Goal: Task Accomplishment & Management: Manage account settings

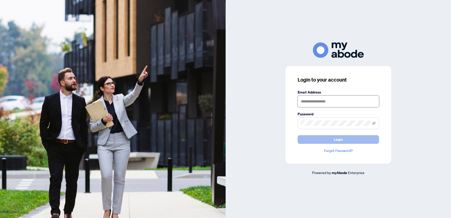
type input "**********"
click at [347, 138] on button "Login" at bounding box center [338, 139] width 81 height 9
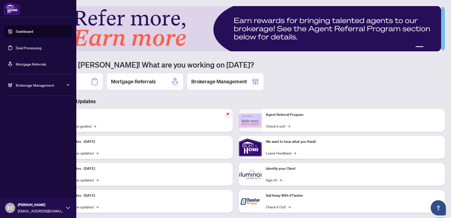
click at [23, 85] on span "Brokerage Management" at bounding box center [42, 85] width 53 height 6
click at [32, 122] on link "Manage Agents" at bounding box center [23, 122] width 25 height 5
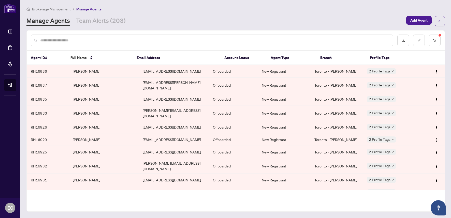
click at [117, 36] on div at bounding box center [212, 41] width 362 height 12
click at [115, 40] on input "text" at bounding box center [214, 41] width 349 height 6
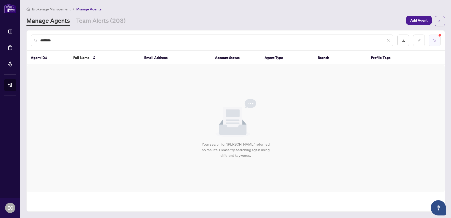
click at [440, 39] on button "button" at bounding box center [435, 41] width 12 height 12
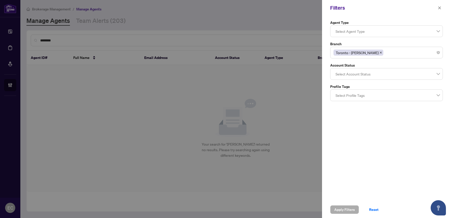
click at [379, 54] on icon "close" at bounding box center [380, 52] width 3 height 3
drag, startPoint x: 346, startPoint y: 212, endPoint x: 198, endPoint y: 123, distance: 173.4
click at [346, 212] on span "Apply Filters" at bounding box center [344, 210] width 21 height 8
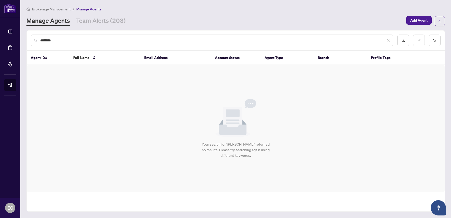
click at [66, 38] on input "********" at bounding box center [212, 41] width 345 height 6
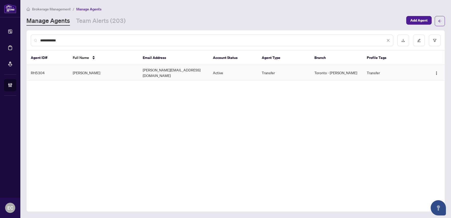
type input "**********"
click at [86, 72] on td "Alex Moloney" at bounding box center [104, 73] width 70 height 16
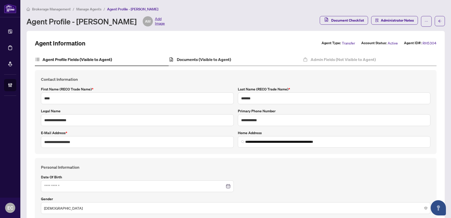
type input "**********"
type input "****"
type input "**********"
drag, startPoint x: 182, startPoint y: 60, endPoint x: 179, endPoint y: 60, distance: 2.7
click at [183, 59] on h4 "Documents (Visible to Agent)" at bounding box center [204, 59] width 54 height 6
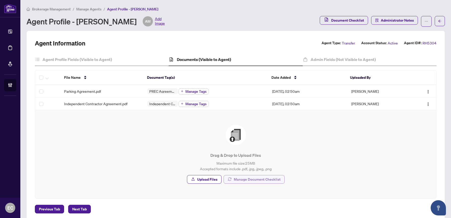
click at [251, 182] on span "Manage Document Checklist" at bounding box center [257, 179] width 47 height 8
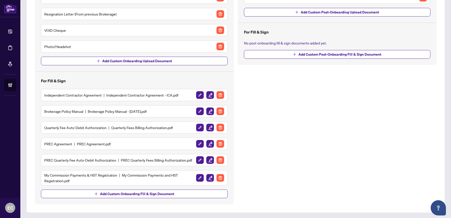
scroll to position [86, 0]
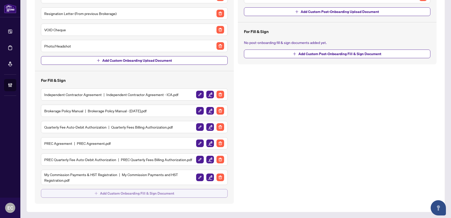
click at [143, 193] on span "Add Custom Onboarding Fill & Sign Document" at bounding box center [137, 193] width 74 height 8
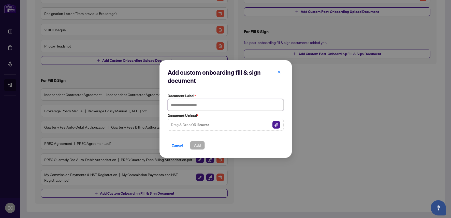
click at [216, 103] on input "text" at bounding box center [226, 105] width 116 height 12
click at [281, 72] on button "button" at bounding box center [279, 72] width 10 height 9
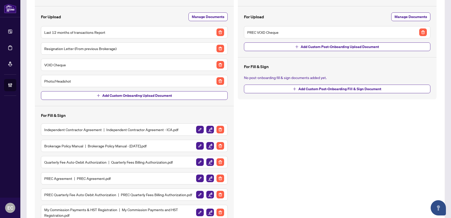
scroll to position [10, 0]
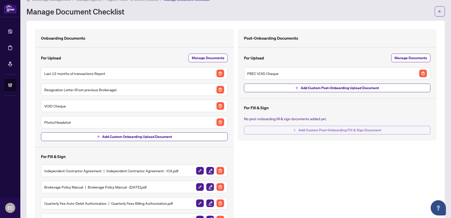
click at [303, 132] on span "Add Custom Post-Onboarding Fill & Sign Document" at bounding box center [339, 130] width 83 height 8
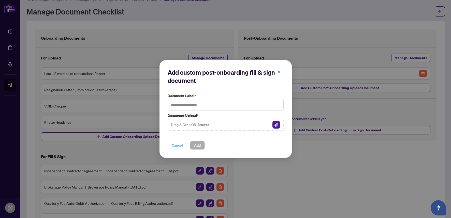
click at [181, 148] on span "Cancel" at bounding box center [177, 145] width 11 height 8
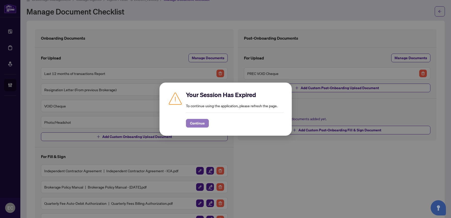
click at [206, 126] on button "Continue" at bounding box center [197, 123] width 23 height 9
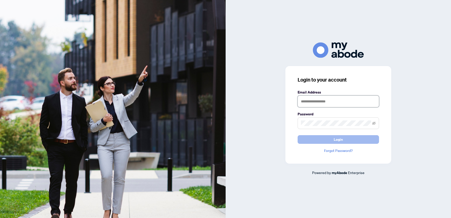
type input "**********"
drag, startPoint x: 360, startPoint y: 140, endPoint x: 135, endPoint y: 92, distance: 230.0
click at [359, 140] on button "Login" at bounding box center [338, 139] width 81 height 9
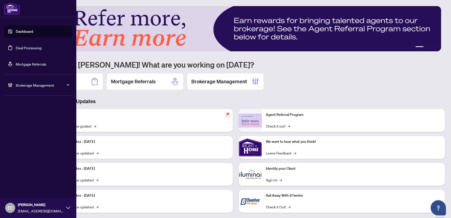
drag, startPoint x: 14, startPoint y: 50, endPoint x: 88, endPoint y: 49, distance: 73.5
click at [16, 50] on link "Deal Processing" at bounding box center [29, 48] width 26 height 5
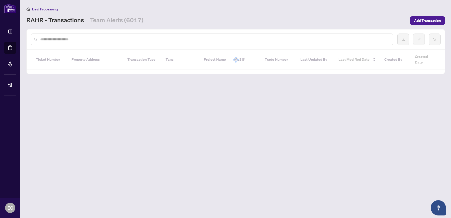
click at [93, 37] on input "text" at bounding box center [214, 40] width 349 height 6
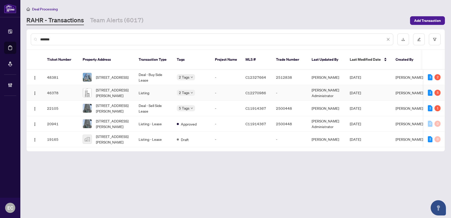
type input "*******"
click at [116, 88] on span "641-25 Adra Grado Way, Toronto, Ontario M2J 0H6, Canada" at bounding box center [113, 92] width 35 height 11
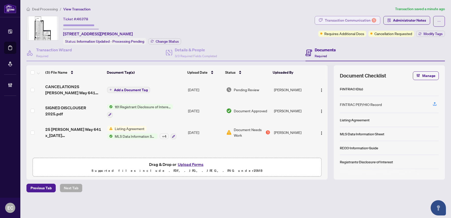
scroll to position [0, 0]
click at [342, 23] on div "Transaction Communication 5" at bounding box center [350, 20] width 51 height 8
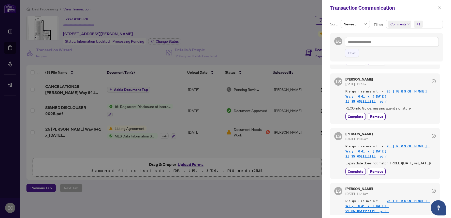
scroll to position [1, 0]
click at [441, 10] on button "button" at bounding box center [439, 8] width 7 height 6
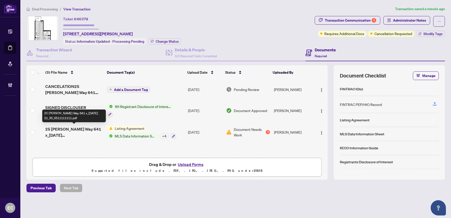
click at [79, 132] on span "25 Adra Grado Way 641 x_2025-07-29 21_35_0511111111.pdf" at bounding box center [74, 132] width 58 height 12
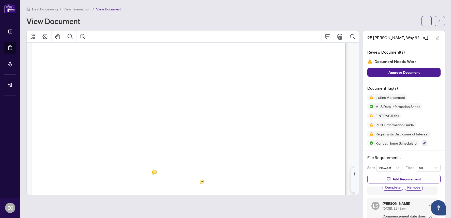
scroll to position [51, 0]
click at [435, 23] on button "button" at bounding box center [440, 21] width 10 height 10
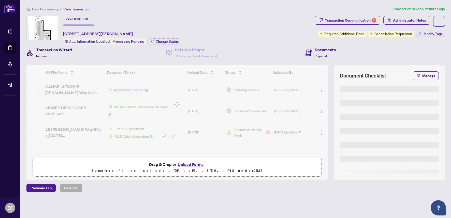
click at [65, 57] on div "Transaction Wizard Required" at bounding box center [54, 53] width 36 height 12
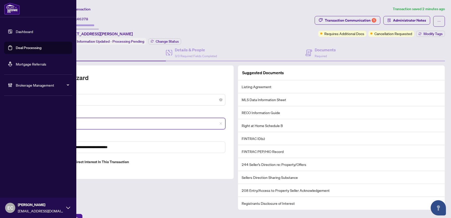
drag, startPoint x: 57, startPoint y: 125, endPoint x: 18, endPoint y: 125, distance: 39.2
click at [18, 125] on div "**********" at bounding box center [225, 109] width 451 height 218
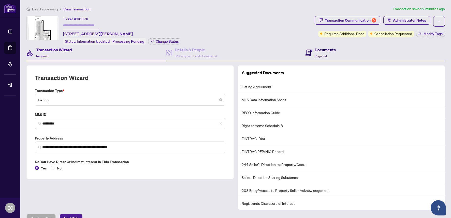
click at [319, 53] on div "Documents Required" at bounding box center [325, 53] width 21 height 12
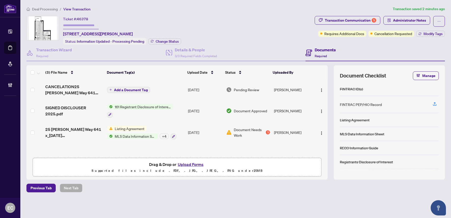
scroll to position [0, 0]
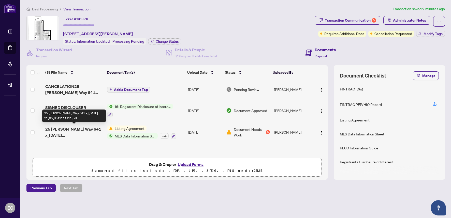
click at [81, 131] on span "25 Adra Grado Way 641 x_2025-07-29 21_35_0511111111.pdf" at bounding box center [74, 132] width 58 height 12
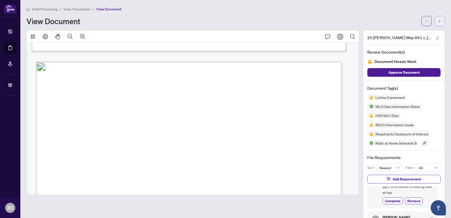
click at [438, 21] on icon "arrow-left" at bounding box center [440, 21] width 4 height 4
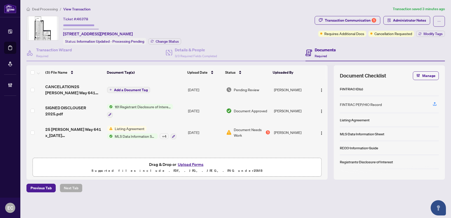
scroll to position [0, 0]
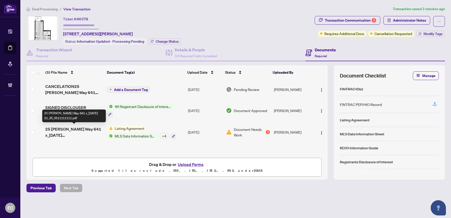
click at [68, 131] on span "25 Adra Grado Way 641 x_2025-07-29 21_35_0511111111.pdf" at bounding box center [74, 132] width 58 height 12
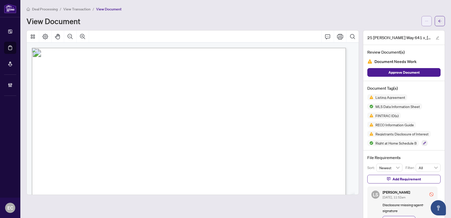
click at [427, 21] on button "button" at bounding box center [426, 21] width 10 height 10
click at [357, 5] on main "Deal Processing / View Transaction / View Document View Document 25 Adra Grado …" at bounding box center [235, 109] width 431 height 218
click at [426, 27] on div "Deal Processing / View Transaction / View Document View Document 25 Adra Grado …" at bounding box center [235, 130] width 418 height 248
click at [427, 24] on button "button" at bounding box center [426, 21] width 10 height 10
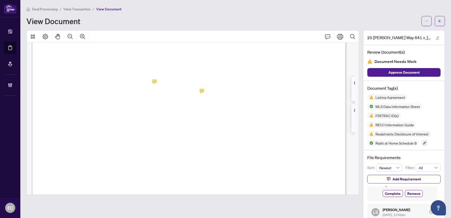
scroll to position [25, 0]
drag, startPoint x: 432, startPoint y: 21, endPoint x: 425, endPoint y: 39, distance: 19.1
click at [425, 39] on div "Deal Processing / View Transaction / View Document View Document 25 Adra Grado …" at bounding box center [235, 130] width 418 height 248
click at [438, 18] on button "button" at bounding box center [440, 21] width 10 height 10
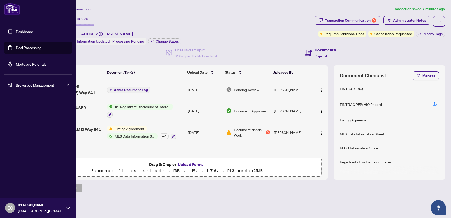
click at [34, 83] on span "Brokerage Management" at bounding box center [42, 85] width 53 height 6
click at [26, 124] on link "Manage Agents" at bounding box center [23, 122] width 25 height 5
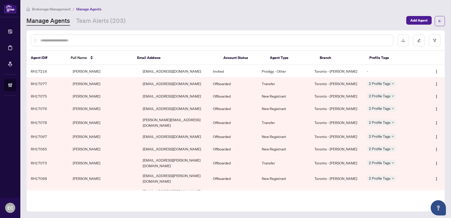
drag, startPoint x: 89, startPoint y: 38, endPoint x: 88, endPoint y: 43, distance: 4.6
click at [89, 39] on input "text" at bounding box center [214, 41] width 349 height 6
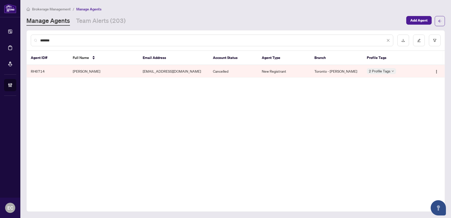
drag, startPoint x: 47, startPoint y: 42, endPoint x: 30, endPoint y: 41, distance: 17.3
click at [30, 41] on div "*******" at bounding box center [236, 41] width 418 height 20
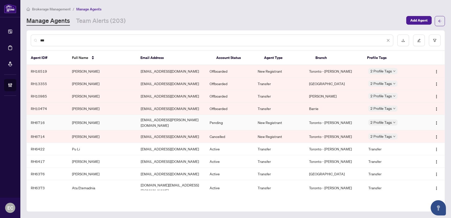
type input "***"
click at [108, 118] on td "[PERSON_NAME]" at bounding box center [102, 123] width 69 height 16
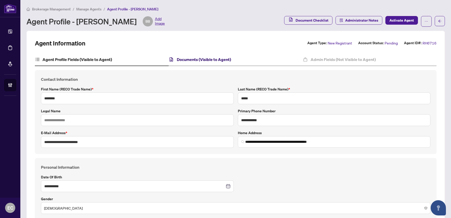
click at [204, 56] on h4 "Documents (Visible to Agent)" at bounding box center [204, 59] width 54 height 6
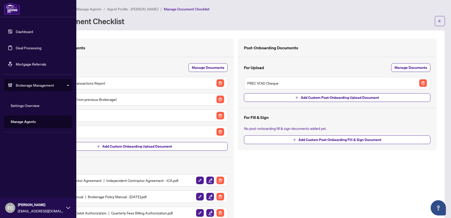
drag, startPoint x: 22, startPoint y: 121, endPoint x: 17, endPoint y: 116, distance: 7.8
click at [22, 121] on link "Manage Agents" at bounding box center [23, 122] width 25 height 5
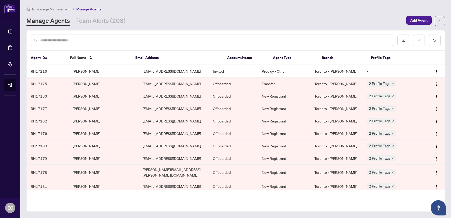
drag, startPoint x: 67, startPoint y: 40, endPoint x: 70, endPoint y: 40, distance: 2.8
click at [70, 40] on input "text" at bounding box center [214, 41] width 349 height 6
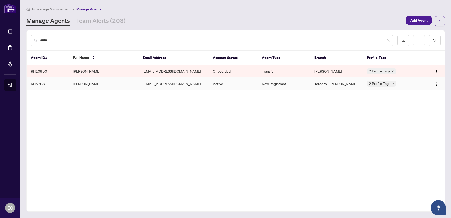
type input "*****"
click at [97, 80] on td "Alexandra Vidal" at bounding box center [104, 84] width 70 height 12
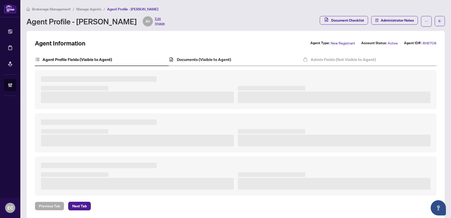
click at [209, 64] on div "Documents (Visible to Agent)" at bounding box center [236, 59] width 134 height 13
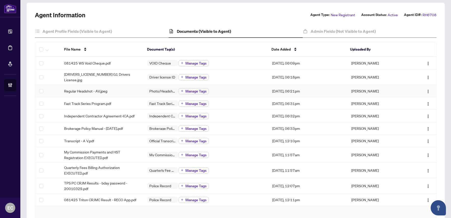
scroll to position [102, 0]
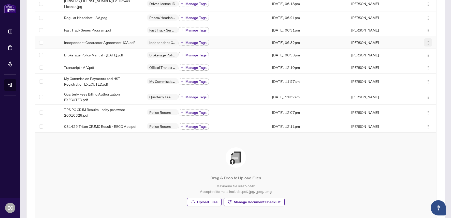
click at [426, 41] on img "button" at bounding box center [428, 43] width 4 height 4
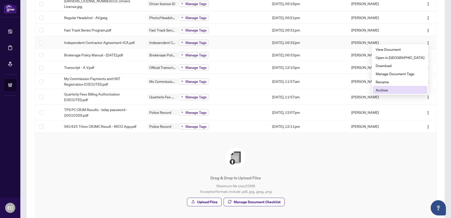
click at [413, 90] on span "Archive" at bounding box center [400, 90] width 49 height 6
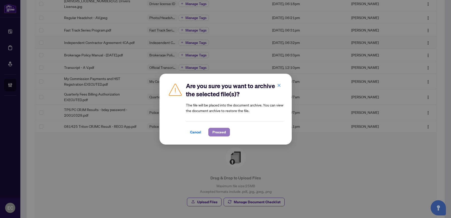
click at [213, 130] on span "Proceed" at bounding box center [218, 132] width 13 height 8
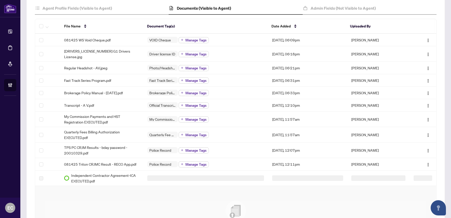
scroll to position [51, 0]
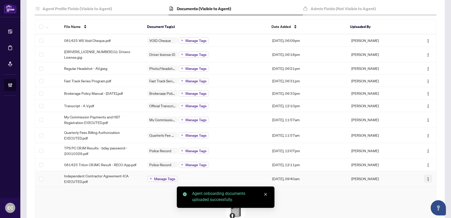
click at [424, 175] on button "button" at bounding box center [428, 179] width 8 height 8
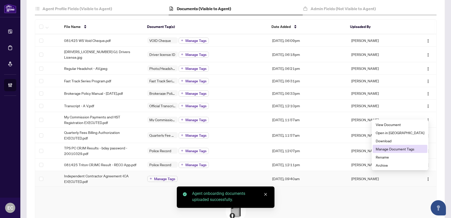
click at [409, 150] on span "Manage Document Tags" at bounding box center [400, 149] width 49 height 6
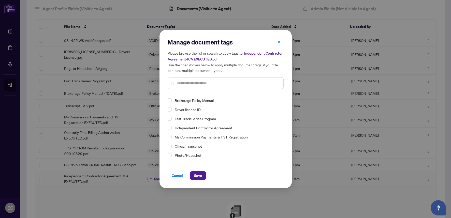
click at [199, 125] on span "Independent Contractor Agreement" at bounding box center [203, 128] width 57 height 6
click at [198, 174] on span "Save" at bounding box center [198, 176] width 8 height 8
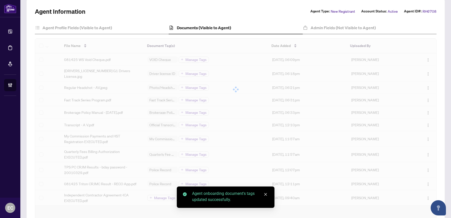
scroll to position [0, 0]
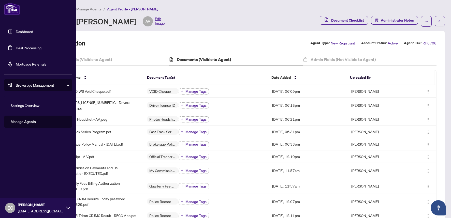
drag, startPoint x: 14, startPoint y: 82, endPoint x: 30, endPoint y: 104, distance: 26.5
click at [14, 82] on div "Brokerage Management" at bounding box center [38, 85] width 68 height 12
click at [24, 85] on span "Brokerage Management" at bounding box center [42, 85] width 53 height 6
click at [23, 120] on link "Manage Agents" at bounding box center [23, 122] width 25 height 5
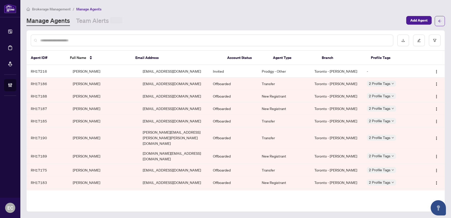
click at [96, 39] on input "text" at bounding box center [214, 41] width 349 height 6
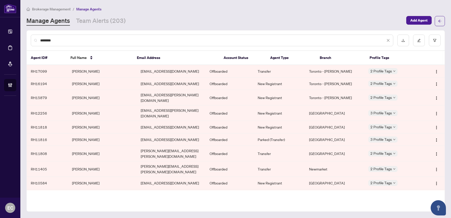
click at [51, 38] on input "********" at bounding box center [212, 41] width 345 height 6
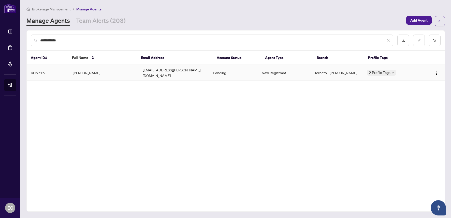
type input "**********"
click at [93, 69] on td "Benjamin Busca" at bounding box center [104, 73] width 70 height 16
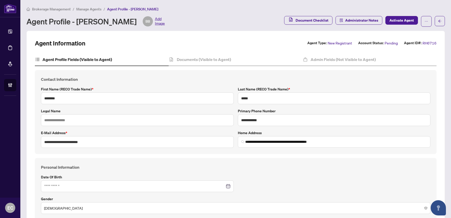
type input "**********"
type input "****"
type input "**********"
click at [182, 57] on h4 "Documents (Visible to Agent)" at bounding box center [204, 59] width 54 height 6
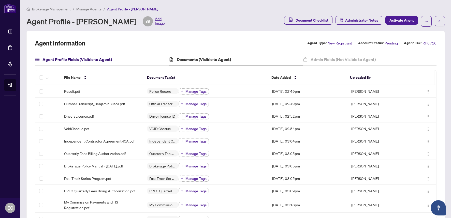
click at [87, 62] on h4 "Agent Profile Fields (Visible to Agent)" at bounding box center [76, 59] width 69 height 6
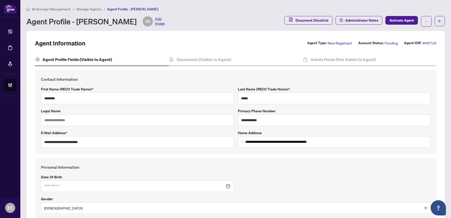
type input "**********"
type input "****"
type input "**********"
click at [174, 59] on div "Documents (Visible to Agent)" at bounding box center [200, 59] width 62 height 6
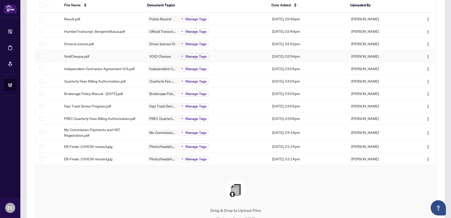
scroll to position [76, 0]
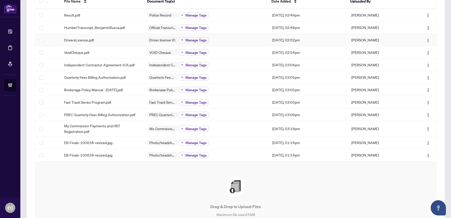
click at [93, 39] on span "DriversLicence.pdf" at bounding box center [79, 40] width 30 height 6
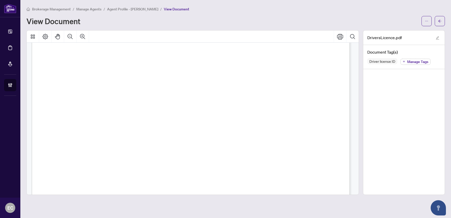
scroll to position [25, 0]
click at [437, 20] on button "button" at bounding box center [440, 21] width 10 height 10
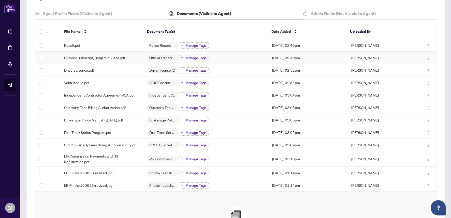
scroll to position [51, 0]
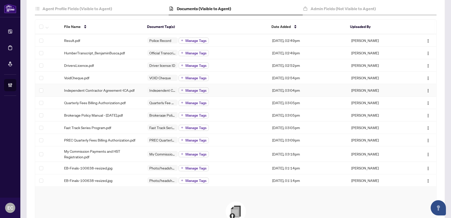
click at [138, 87] on div "Independent Contractor Agreement-ICA.pdf" at bounding box center [101, 90] width 75 height 6
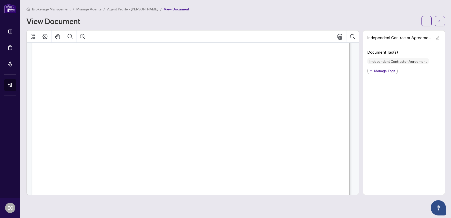
scroll to position [6443, 0]
click at [425, 22] on icon "ellipsis" at bounding box center [427, 21] width 4 height 4
click at [412, 33] on span "Download" at bounding box center [408, 32] width 39 height 6
drag, startPoint x: 444, startPoint y: 22, endPoint x: 11, endPoint y: 78, distance: 436.5
click at [444, 22] on button "button" at bounding box center [440, 21] width 10 height 10
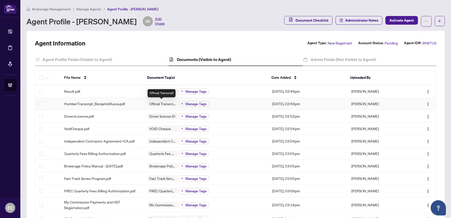
scroll to position [25, 0]
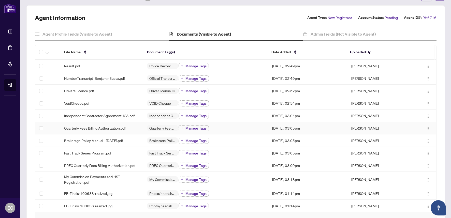
click at [136, 126] on div "Quarterly Fees Billing Authorization.pdf" at bounding box center [101, 128] width 75 height 6
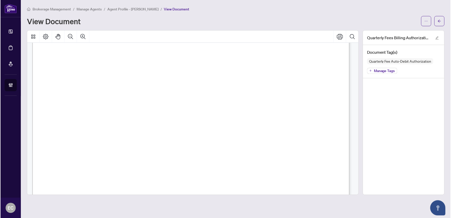
scroll to position [270, 0]
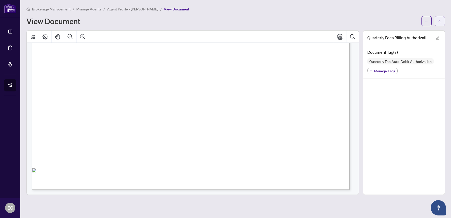
click at [439, 18] on span "button" at bounding box center [440, 21] width 4 height 8
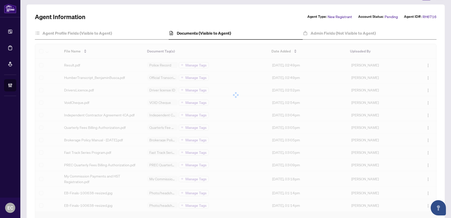
scroll to position [51, 0]
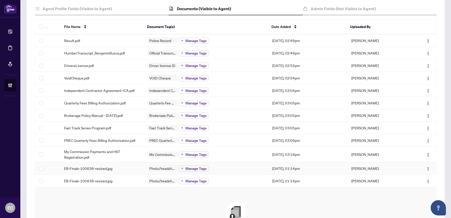
click at [133, 170] on div "EB-Finals-100638-resized.jpg" at bounding box center [101, 168] width 75 height 6
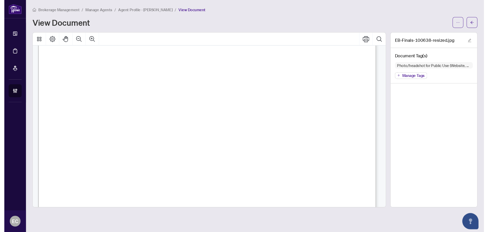
scroll to position [127, 0]
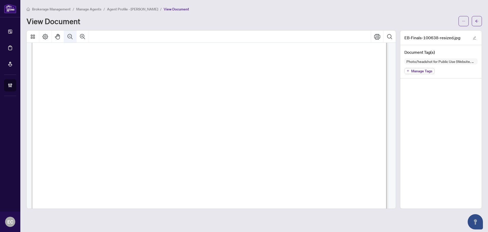
click at [73, 37] on icon "Zoom Out" at bounding box center [70, 37] width 6 height 6
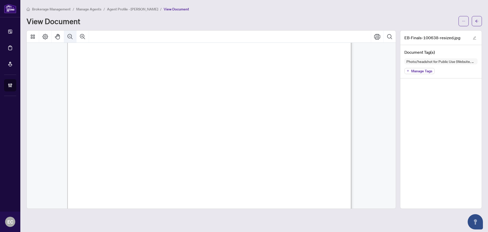
click at [72, 37] on icon "Zoom Out" at bounding box center [70, 37] width 6 height 6
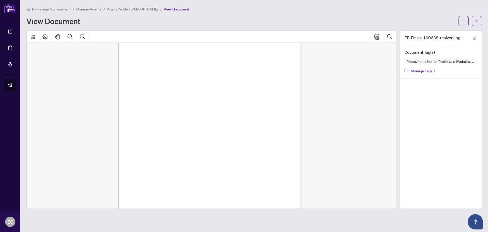
scroll to position [51, 0]
drag, startPoint x: 480, startPoint y: 20, endPoint x: 374, endPoint y: 1, distance: 108.1
click at [451, 19] on button "button" at bounding box center [477, 21] width 10 height 10
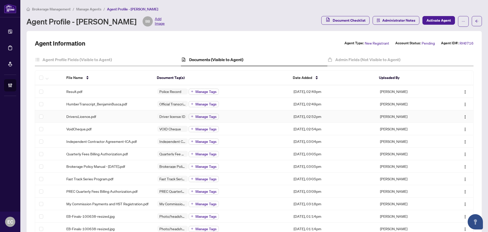
scroll to position [25, 0]
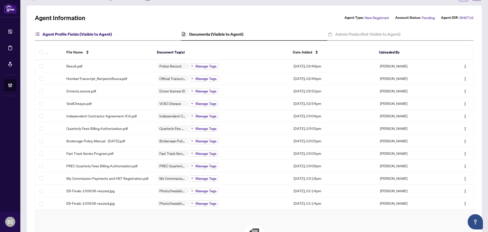
click at [98, 31] on h4 "Agent Profile Fields (Visible to Agent)" at bounding box center [76, 34] width 69 height 6
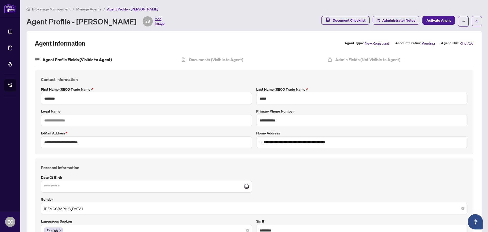
type input "**********"
type input "****"
type input "**********"
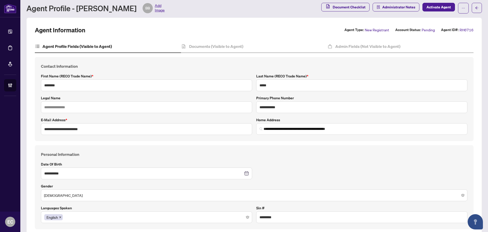
scroll to position [5, 0]
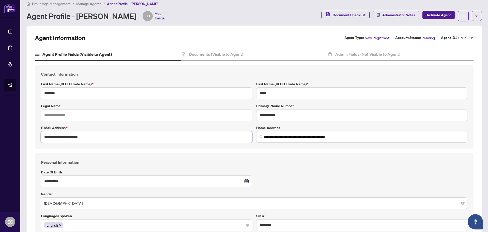
drag, startPoint x: 97, startPoint y: 138, endPoint x: 14, endPoint y: 138, distance: 83.4
click at [14, 138] on div "**********" at bounding box center [244, 116] width 488 height 232
drag, startPoint x: 280, startPoint y: 117, endPoint x: 244, endPoint y: 117, distance: 35.9
click at [244, 117] on div "**********" at bounding box center [254, 107] width 431 height 72
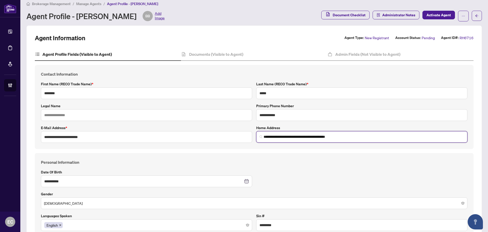
drag, startPoint x: 363, startPoint y: 133, endPoint x: 355, endPoint y: 135, distance: 8.3
click at [363, 134] on input "**********" at bounding box center [364, 136] width 201 height 5
drag, startPoint x: 350, startPoint y: 136, endPoint x: 261, endPoint y: 138, distance: 89.5
click at [261, 138] on span "**********" at bounding box center [361, 136] width 211 height 11
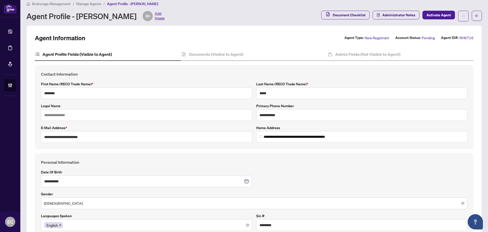
drag, startPoint x: 292, startPoint y: 153, endPoint x: 298, endPoint y: 153, distance: 5.8
click at [292, 153] on div "**********" at bounding box center [254, 195] width 439 height 84
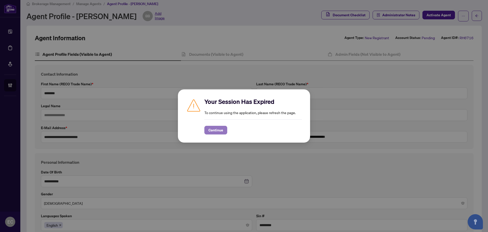
click at [218, 133] on span "Continue" at bounding box center [216, 130] width 15 height 8
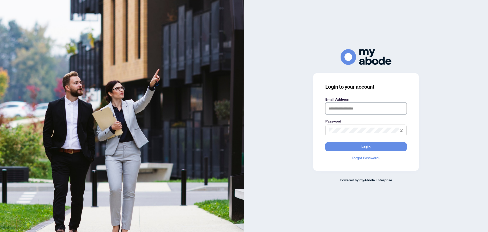
type input "**********"
click at [329, 139] on form "**********" at bounding box center [365, 123] width 81 height 54
click at [330, 143] on button "Login" at bounding box center [365, 146] width 81 height 9
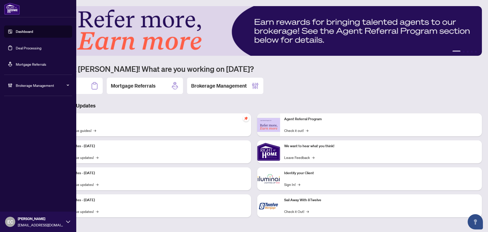
click at [16, 48] on link "Deal Processing" at bounding box center [29, 48] width 26 height 5
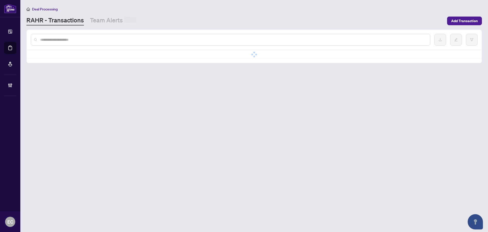
click at [88, 36] on div at bounding box center [231, 40] width 400 height 12
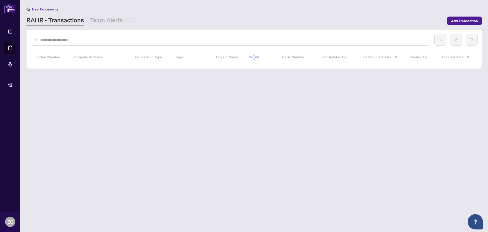
click at [79, 41] on input "text" at bounding box center [233, 40] width 386 height 6
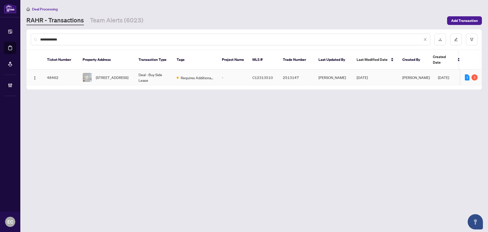
type input "**********"
click at [118, 75] on span "[STREET_ADDRESS]" at bounding box center [112, 78] width 33 height 6
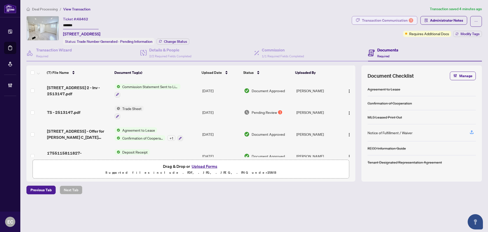
click at [388, 18] on div "Transaction Communication 1" at bounding box center [387, 20] width 51 height 8
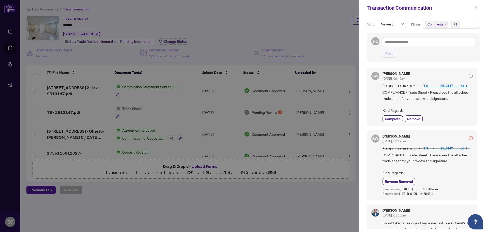
click at [445, 23] on icon "close" at bounding box center [445, 24] width 3 height 3
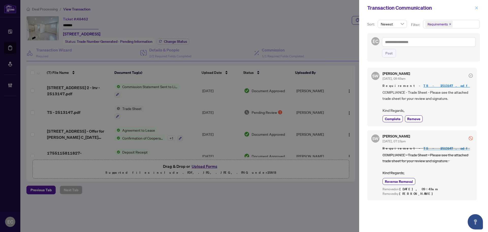
click at [474, 7] on button "button" at bounding box center [476, 8] width 7 height 6
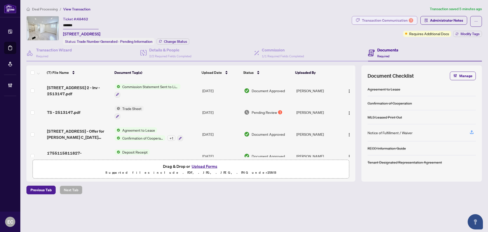
click at [386, 21] on div "Transaction Communication 1" at bounding box center [387, 20] width 51 height 8
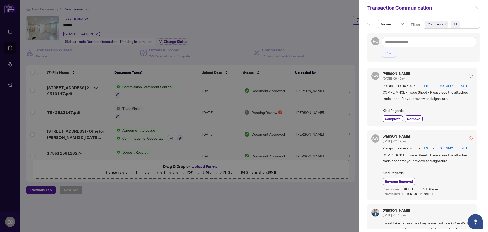
click at [475, 8] on icon "close" at bounding box center [477, 8] width 4 height 4
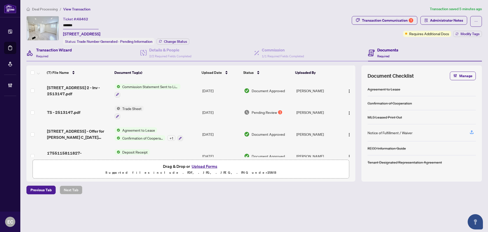
click at [81, 56] on div "Transaction Wizard Required" at bounding box center [83, 53] width 114 height 17
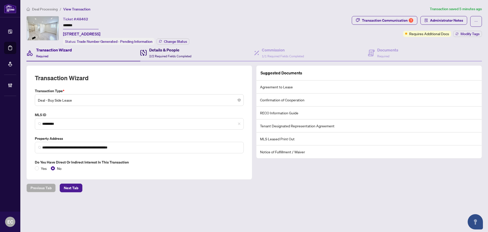
click at [188, 50] on h4 "Details & People" at bounding box center [170, 50] width 42 height 6
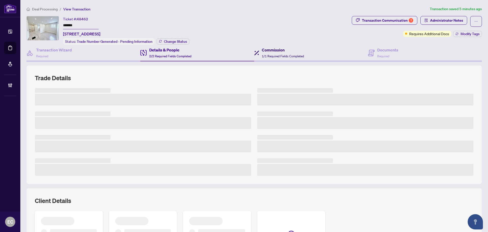
click at [273, 50] on h4 "Commission" at bounding box center [283, 50] width 42 height 6
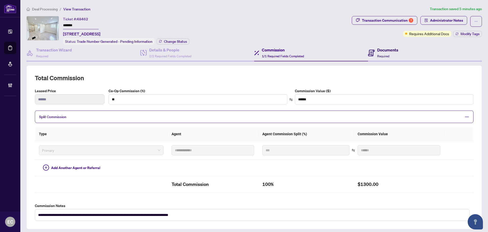
click at [378, 48] on h4 "Documents" at bounding box center [387, 50] width 21 height 6
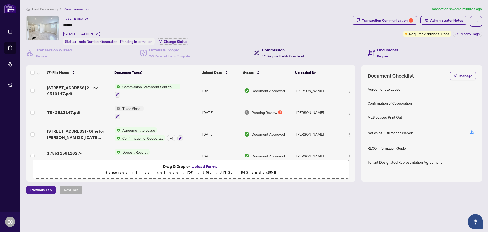
click at [297, 57] on span "1/1 Required Fields Completed" at bounding box center [283, 56] width 42 height 4
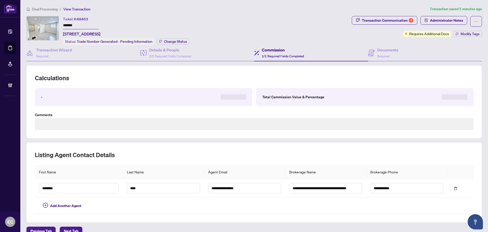
scroll to position [26, 0]
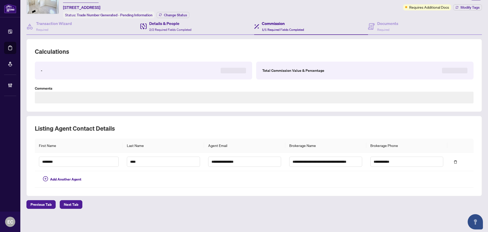
type textarea "**********"
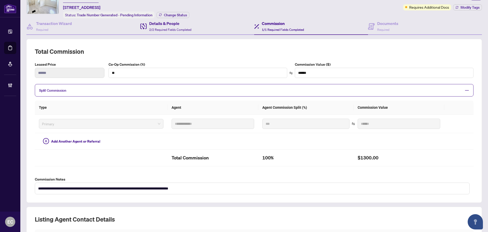
click at [190, 18] on div "Details & People 2/2 Required Fields Completed" at bounding box center [197, 26] width 114 height 17
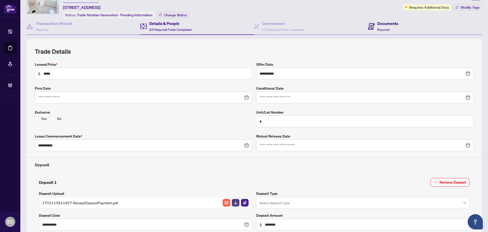
click at [380, 22] on h4 "Documents" at bounding box center [387, 23] width 21 height 6
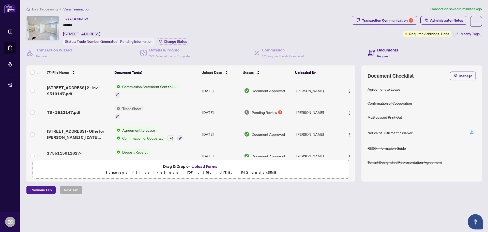
click at [69, 112] on span "TS - 2513147.pdf" at bounding box center [63, 112] width 33 height 6
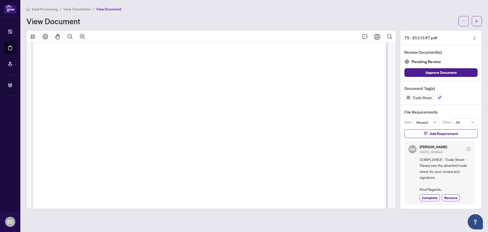
scroll to position [102, 0]
click at [473, 24] on button "button" at bounding box center [477, 21] width 10 height 10
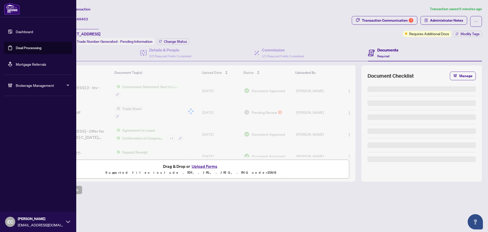
click at [16, 46] on link "Deal Processing" at bounding box center [29, 48] width 26 height 5
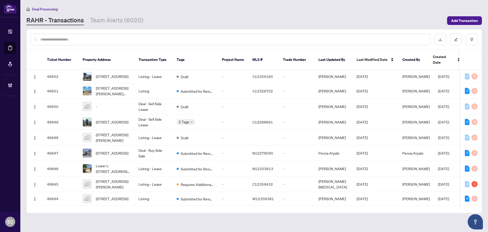
click at [118, 43] on div at bounding box center [231, 40] width 400 height 12
click at [473, 42] on button "button" at bounding box center [472, 40] width 12 height 12
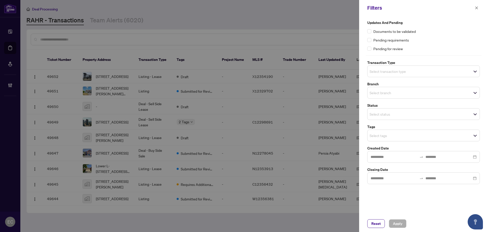
drag, startPoint x: 390, startPoint y: 81, endPoint x: 390, endPoint y: 74, distance: 7.1
click at [389, 81] on label "Branch" at bounding box center [423, 84] width 113 height 6
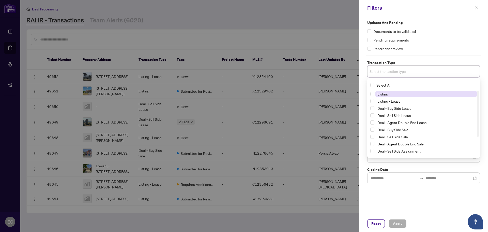
click at [390, 73] on input "search" at bounding box center [388, 71] width 36 height 6
click at [410, 108] on span "Deal - Buy Side Lease" at bounding box center [395, 108] width 34 height 5
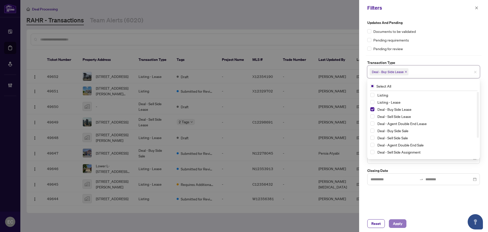
click at [399, 224] on span "Apply" at bounding box center [397, 223] width 9 height 8
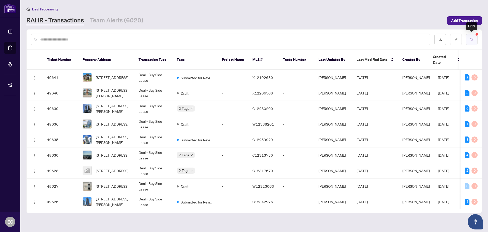
click at [474, 42] on button "button" at bounding box center [472, 40] width 12 height 12
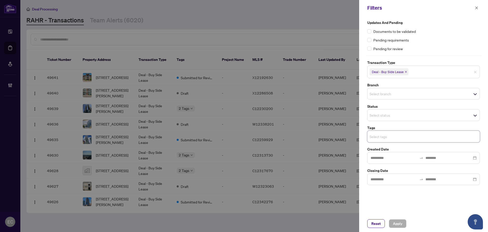
click at [390, 139] on input "search" at bounding box center [388, 136] width 36 height 6
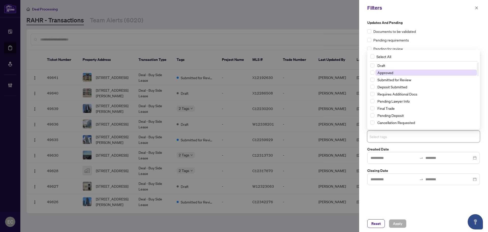
click at [391, 72] on span "Approved" at bounding box center [386, 72] width 16 height 5
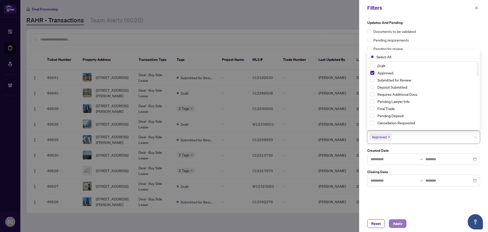
click at [403, 225] on button "Apply" at bounding box center [398, 223] width 18 height 9
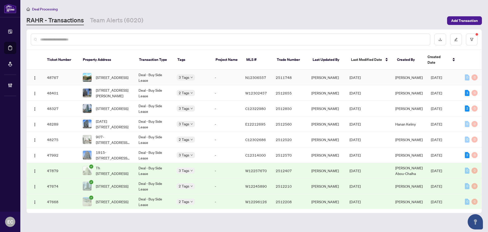
click at [112, 75] on span "715-9199 Yonge St, Richmond Hill, Ontario L4C 1H7, Canada" at bounding box center [112, 78] width 33 height 6
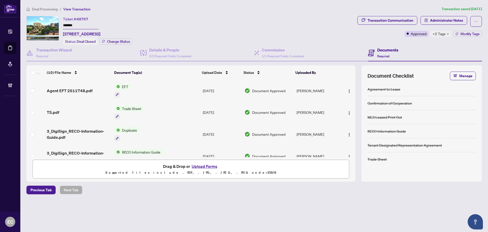
click at [88, 111] on div "TS.pdf" at bounding box center [79, 112] width 64 height 6
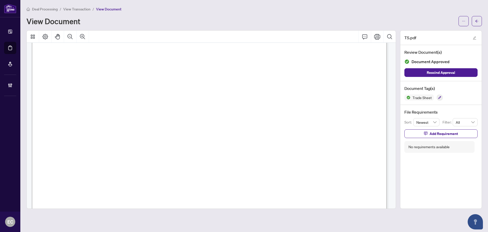
scroll to position [102, 0]
click at [479, 22] on icon "arrow-left" at bounding box center [477, 21] width 4 height 4
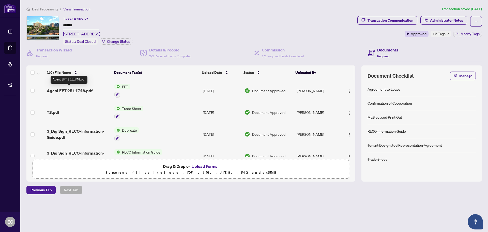
click at [89, 90] on span "Agent EFT 2511748.pdf" at bounding box center [70, 90] width 46 height 6
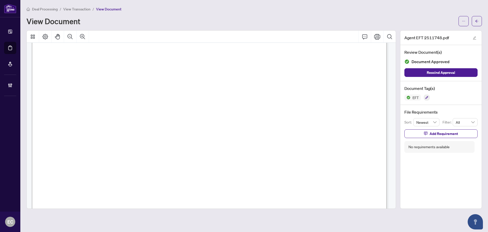
scroll to position [153, 0]
click at [475, 22] on icon "arrow-left" at bounding box center [477, 21] width 4 height 4
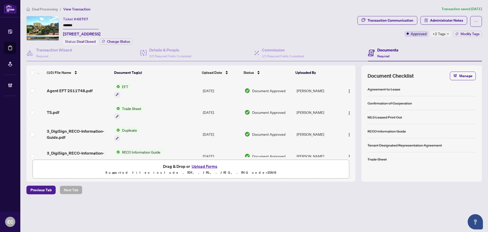
click at [86, 110] on div "TS.pdf" at bounding box center [79, 112] width 64 height 6
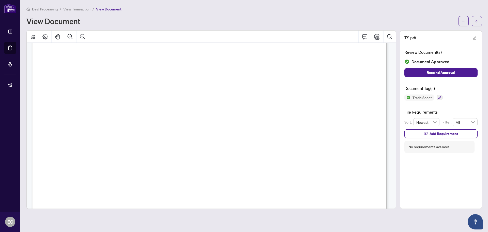
scroll to position [203, 0]
click at [480, 23] on button "button" at bounding box center [477, 21] width 10 height 10
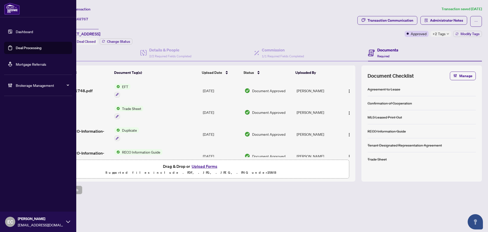
click at [33, 48] on link "Deal Processing" at bounding box center [29, 48] width 26 height 5
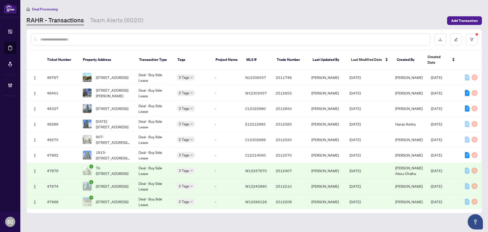
drag, startPoint x: 117, startPoint y: 39, endPoint x: 117, endPoint y: 45, distance: 5.9
click at [117, 39] on input "text" at bounding box center [233, 40] width 386 height 6
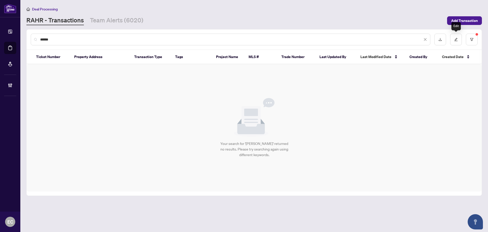
type input "******"
click at [479, 43] on div "******" at bounding box center [254, 39] width 455 height 20
click at [477, 43] on button "button" at bounding box center [472, 40] width 12 height 12
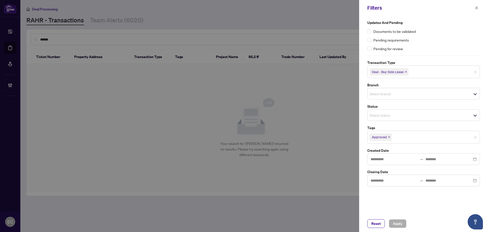
click at [407, 70] on span "Deal - Buy Side Lease" at bounding box center [389, 71] width 39 height 7
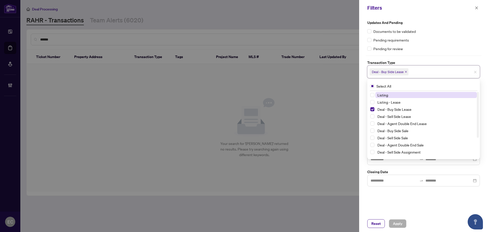
click at [406, 72] on icon "close" at bounding box center [406, 71] width 3 height 3
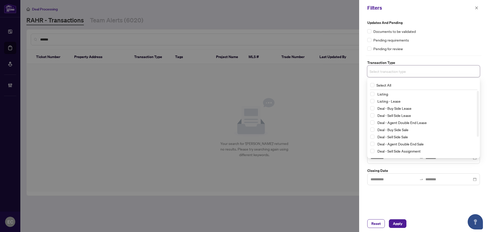
click at [360, 122] on div "Updates and Pending Documents to be validated Pending requirements Pending for …" at bounding box center [423, 115] width 129 height 199
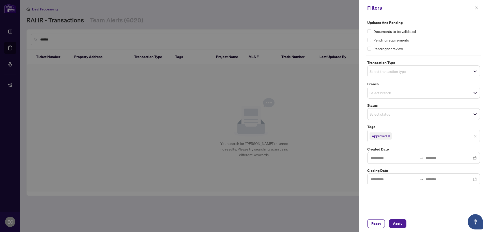
drag, startPoint x: 390, startPoint y: 137, endPoint x: 392, endPoint y: 151, distance: 14.4
click at [390, 137] on icon "close" at bounding box center [389, 136] width 3 height 3
click at [403, 224] on button "Apply" at bounding box center [398, 223] width 18 height 9
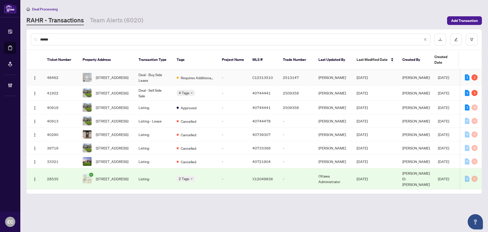
click at [116, 75] on span "2-154 Ossington Ave, Toronto, Ontario M6J 2Z5, Canada" at bounding box center [112, 78] width 33 height 6
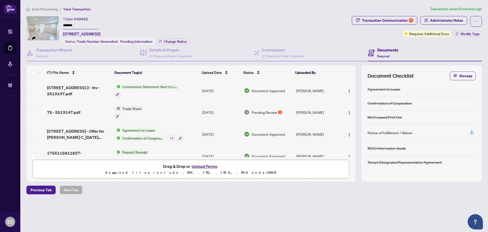
click at [79, 110] on span "TS - 2513147.pdf" at bounding box center [63, 112] width 33 height 6
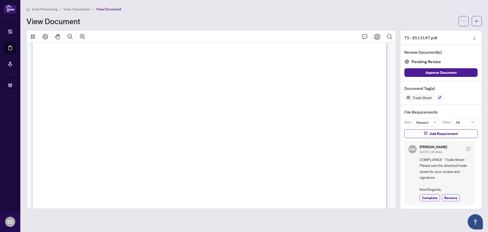
scroll to position [178, 0]
click at [478, 23] on span "button" at bounding box center [477, 21] width 4 height 8
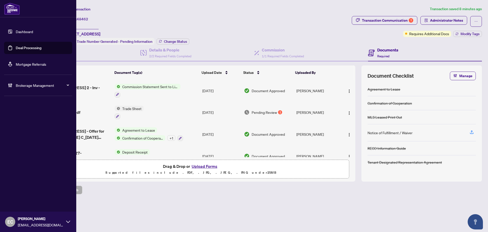
drag, startPoint x: 22, startPoint y: 48, endPoint x: 4, endPoint y: 58, distance: 20.5
click at [22, 48] on link "Deal Processing" at bounding box center [29, 48] width 26 height 5
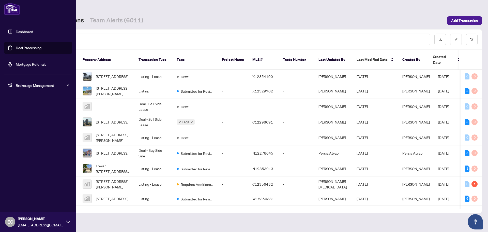
drag, startPoint x: 14, startPoint y: 86, endPoint x: 27, endPoint y: 93, distance: 15.0
click at [14, 86] on div "Brokerage Management" at bounding box center [38, 85] width 68 height 12
click at [30, 120] on link "Manage Agents" at bounding box center [23, 122] width 25 height 5
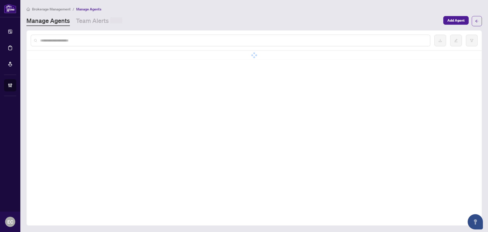
click at [98, 34] on div at bounding box center [254, 41] width 455 height 20
click at [98, 38] on input "text" at bounding box center [233, 41] width 386 height 6
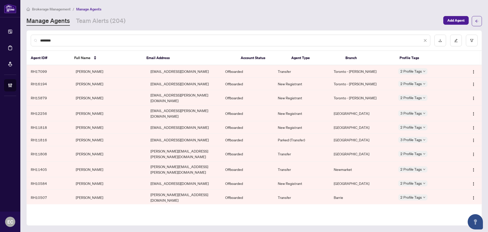
type input "********"
click at [89, 205] on td "[PERSON_NAME]" at bounding box center [109, 213] width 75 height 16
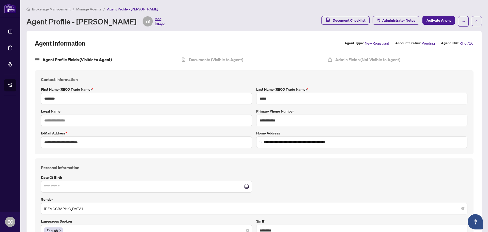
type input "**********"
type input "****"
type input "**********"
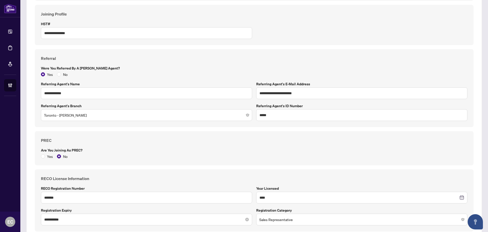
scroll to position [234, 0]
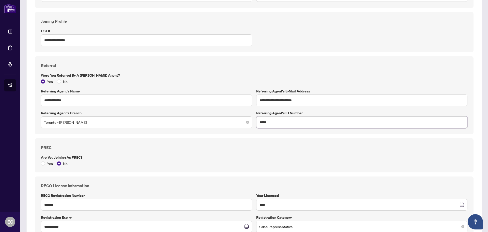
drag, startPoint x: 270, startPoint y: 122, endPoint x: 242, endPoint y: 121, distance: 27.5
click at [242, 121] on div "**********" at bounding box center [254, 95] width 431 height 66
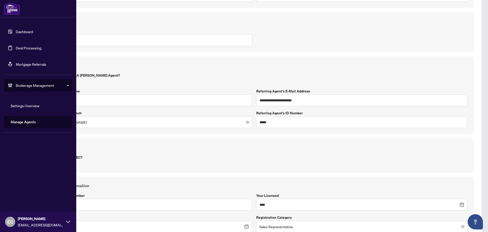
click at [16, 50] on link "Deal Processing" at bounding box center [29, 48] width 26 height 5
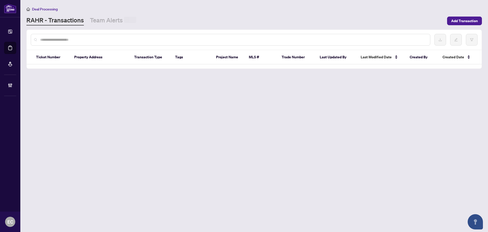
click at [86, 37] on input "text" at bounding box center [233, 40] width 386 height 6
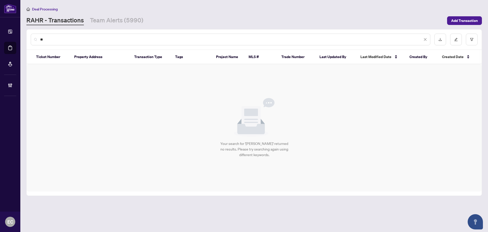
type input "*"
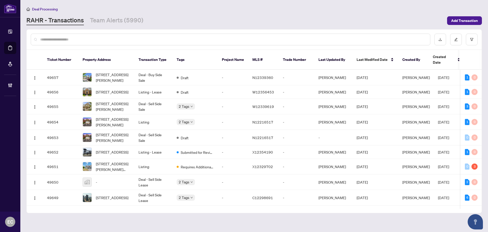
click at [60, 40] on input "text" at bounding box center [233, 40] width 386 height 6
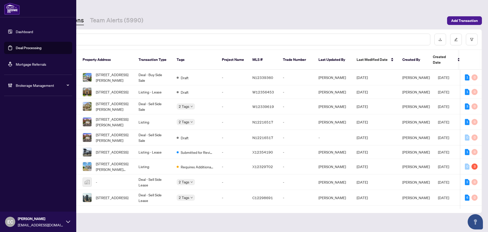
click at [11, 85] on icon at bounding box center [10, 85] width 5 height 5
click at [25, 121] on link "Manage Agents" at bounding box center [23, 122] width 25 height 5
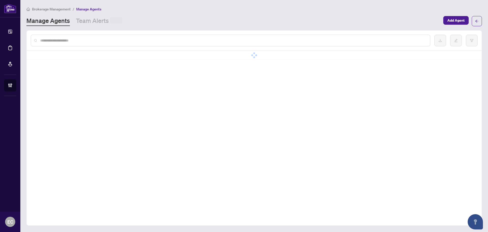
click at [91, 37] on div at bounding box center [231, 41] width 400 height 12
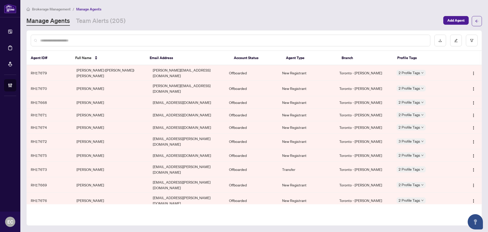
click at [90, 40] on input "text" at bounding box center [233, 41] width 386 height 6
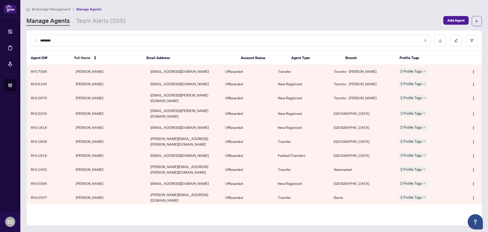
type input "********"
click at [118, 205] on td "[PERSON_NAME]" at bounding box center [109, 213] width 75 height 16
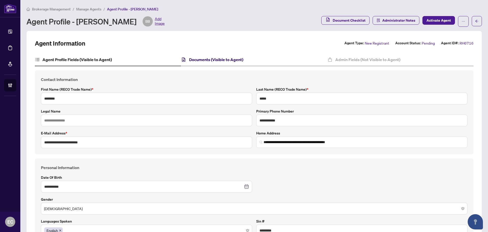
click at [226, 61] on h4 "Documents (Visible to Agent)" at bounding box center [216, 59] width 54 height 6
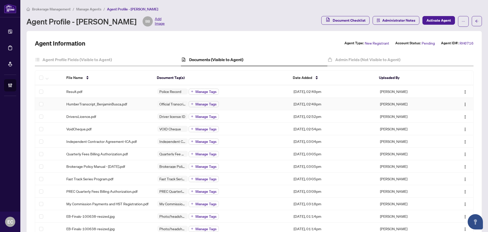
click at [127, 102] on span "HumberTranscript_BenjaminBusca.pdf" at bounding box center [96, 104] width 61 height 6
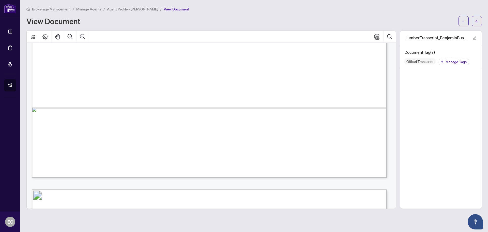
scroll to position [331, 0]
click at [474, 23] on button "button" at bounding box center [477, 21] width 10 height 10
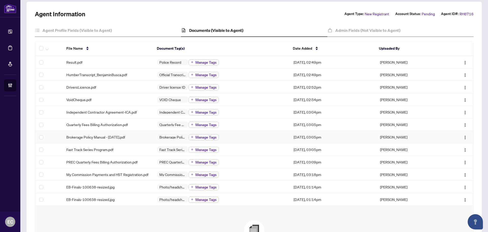
scroll to position [51, 0]
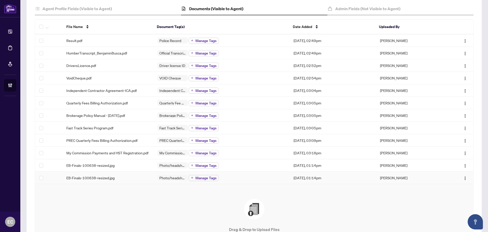
click at [139, 180] on div "EB-Finals-100638-resized.jpg" at bounding box center [107, 178] width 83 height 6
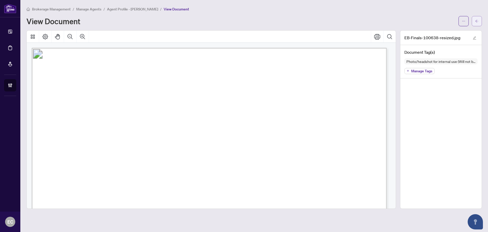
click at [477, 21] on icon "arrow-left" at bounding box center [477, 21] width 4 height 4
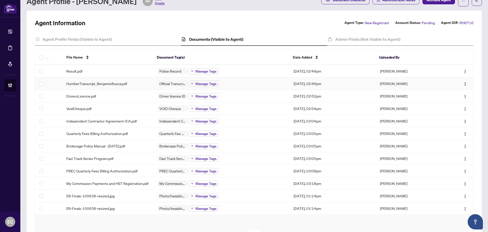
scroll to position [25, 0]
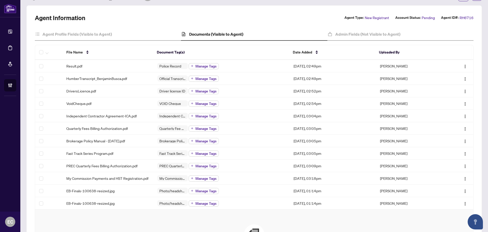
click at [340, 27] on div "Agent Information Agent Type: New Registrant Account Status: Pending Agent ID#:…" at bounding box center [254, 163] width 439 height 299
click at [339, 32] on h4 "Admin Fields (Not Visible to Agent)" at bounding box center [367, 34] width 65 height 6
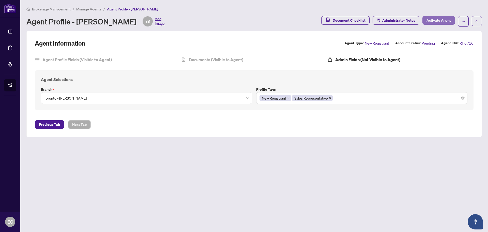
click at [432, 22] on span "Activate Agent" at bounding box center [439, 20] width 24 height 8
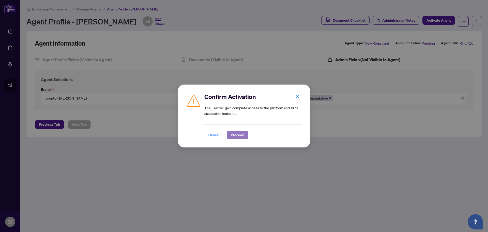
click at [243, 132] on span "Proceed" at bounding box center [237, 135] width 13 height 8
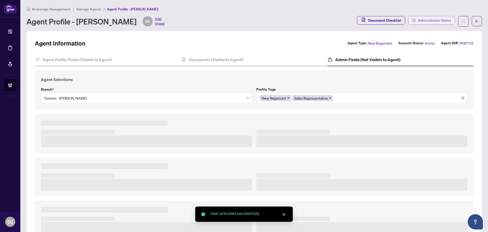
click at [439, 22] on span "Administrator Notes" at bounding box center [434, 20] width 33 height 8
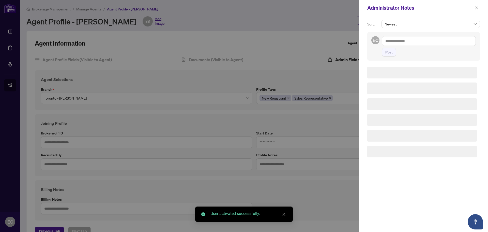
drag, startPoint x: 427, startPoint y: 43, endPoint x: 421, endPoint y: 42, distance: 6.2
click at [427, 43] on textarea at bounding box center [429, 41] width 94 height 10
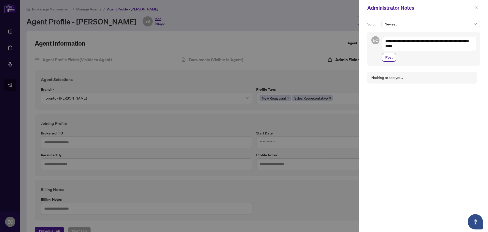
click at [421, 44] on textarea "**********" at bounding box center [428, 43] width 92 height 15
type textarea "**********"
click at [394, 61] on button "Post" at bounding box center [389, 57] width 14 height 9
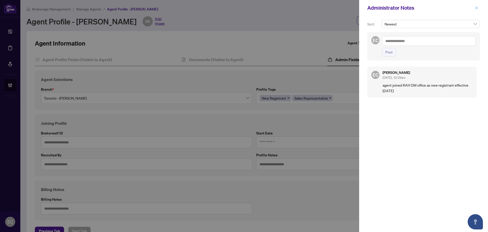
click at [478, 11] on span "button" at bounding box center [477, 8] width 4 height 8
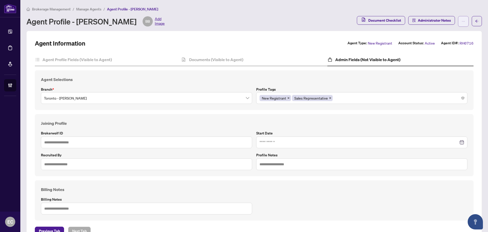
click at [462, 21] on icon "ellipsis" at bounding box center [464, 22] width 4 height 4
click at [436, 10] on div "Brokerage Management / Manage Agents / Agent Profile - [PERSON_NAME]" at bounding box center [254, 9] width 456 height 6
click at [110, 59] on h4 "Agent Profile Fields (Visible to Agent)" at bounding box center [76, 59] width 69 height 6
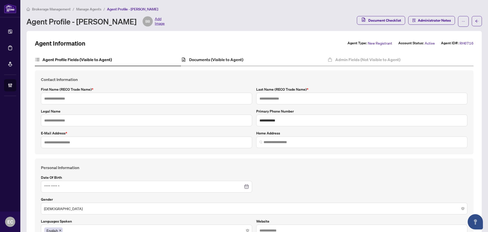
type input "********"
type input "*****"
type input "**********"
type input "*********"
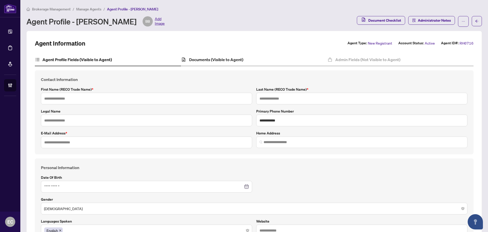
type input "**********"
type input "*****"
type input "*******"
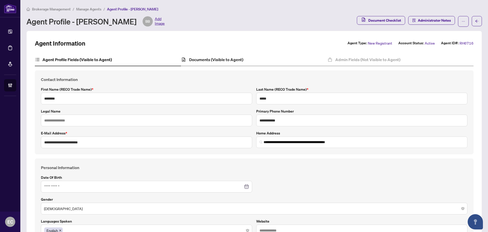
type input "**********"
type input "****"
type input "**********"
click at [216, 59] on h4 "Documents (Visible to Agent)" at bounding box center [216, 59] width 54 height 6
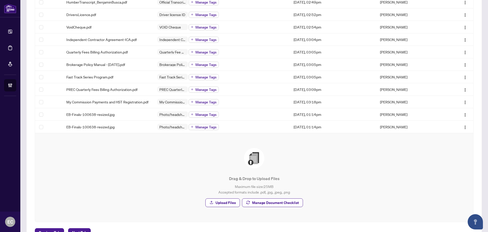
scroll to position [76, 0]
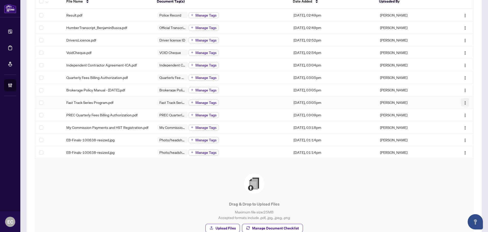
click at [463, 102] on img "button" at bounding box center [465, 103] width 4 height 4
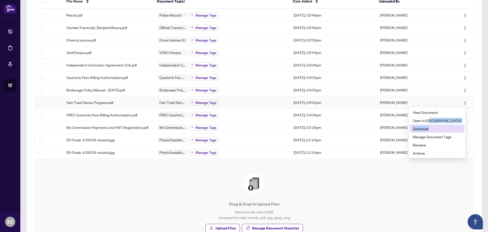
drag, startPoint x: 440, startPoint y: 124, endPoint x: 439, endPoint y: 127, distance: 3.1
click at [439, 127] on ul "View Document Open in [GEOGRAPHIC_DATA] Download Manage Document Tags Rename Ar…" at bounding box center [437, 132] width 57 height 51
click at [439, 127] on span "Download" at bounding box center [437, 129] width 49 height 6
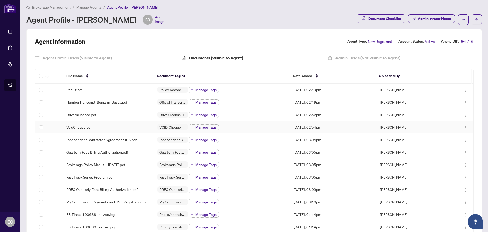
scroll to position [0, 0]
